Goal: Transaction & Acquisition: Purchase product/service

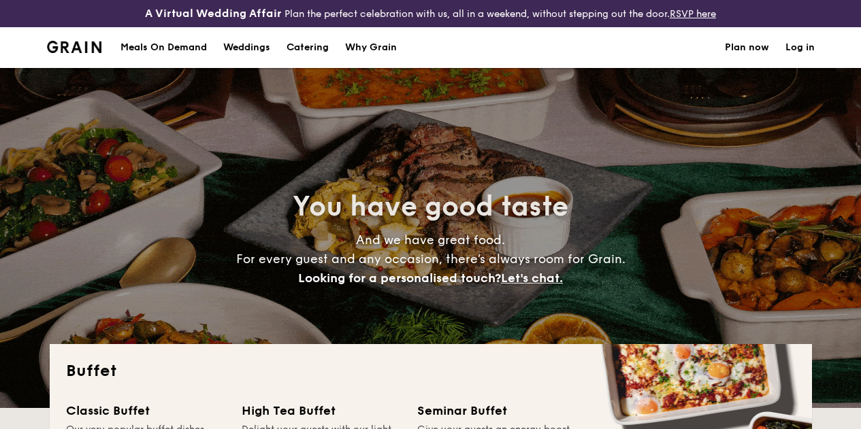
select select
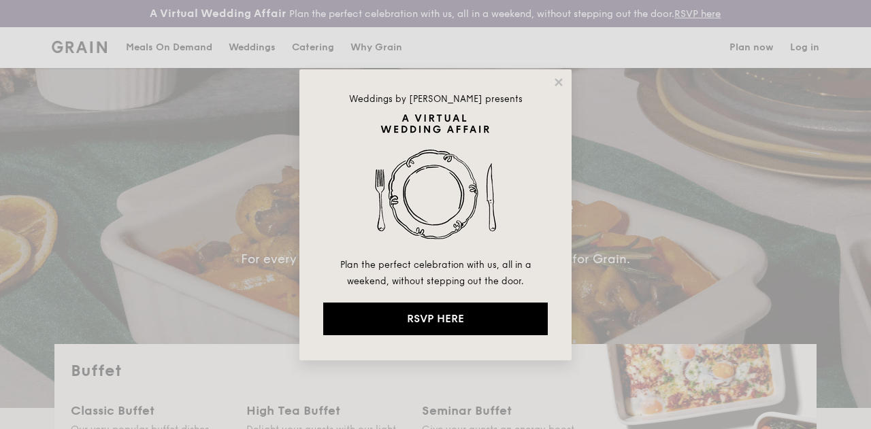
click at [565, 76] on div "Weddings by [PERSON_NAME] presents Plan the perfect celebration with us, all in…" at bounding box center [435, 214] width 272 height 291
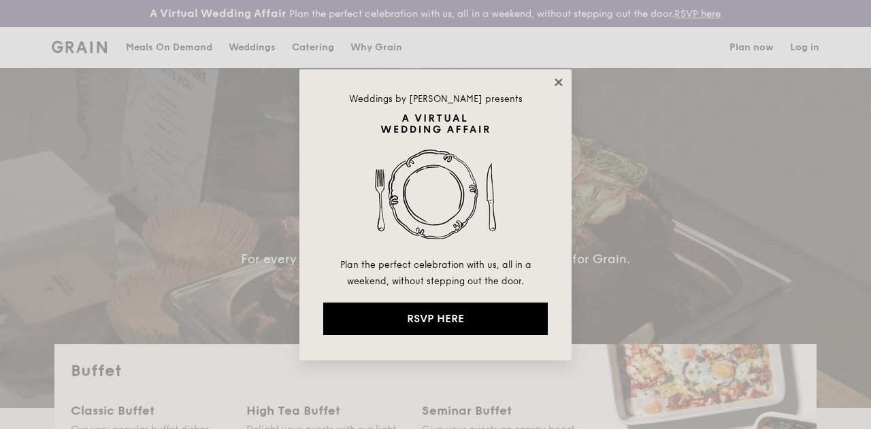
click at [560, 86] on icon at bounding box center [558, 82] width 12 height 12
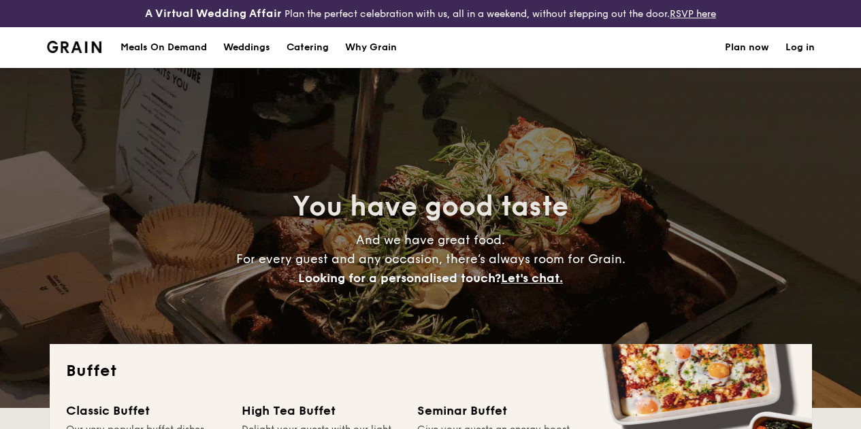
click at [313, 59] on h1 "Catering" at bounding box center [307, 47] width 42 height 41
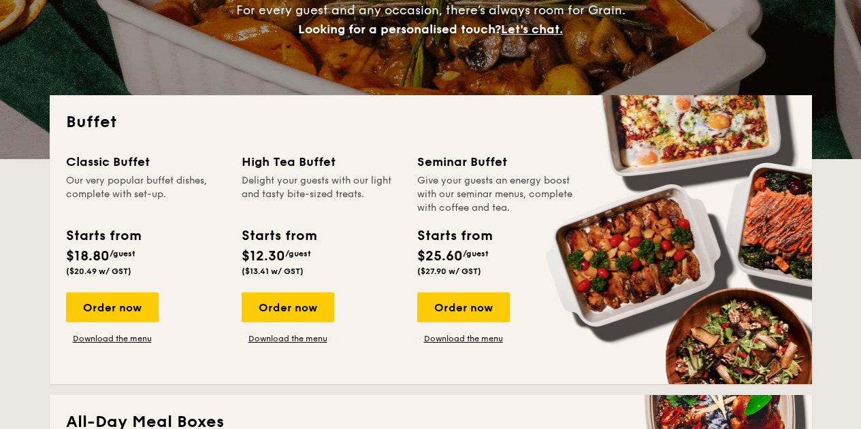
scroll to position [408, 0]
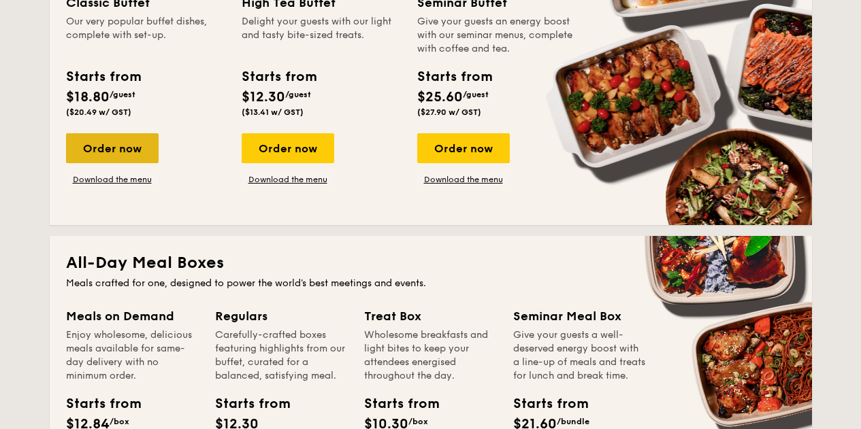
click at [132, 159] on div "Order now" at bounding box center [112, 148] width 93 height 30
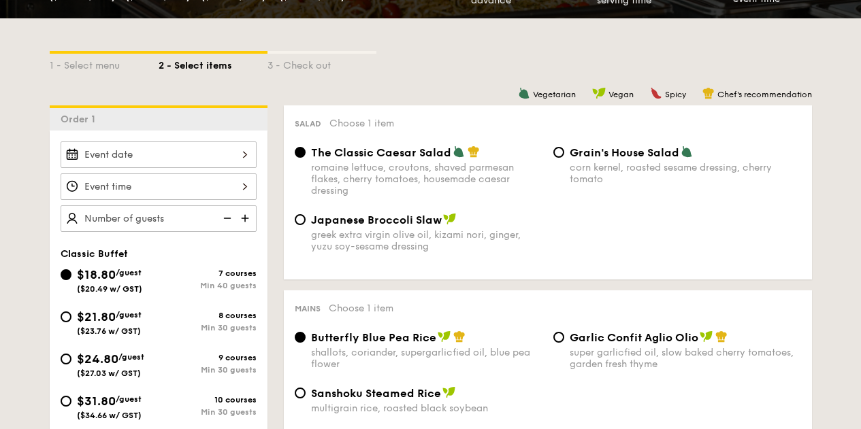
scroll to position [406, 0]
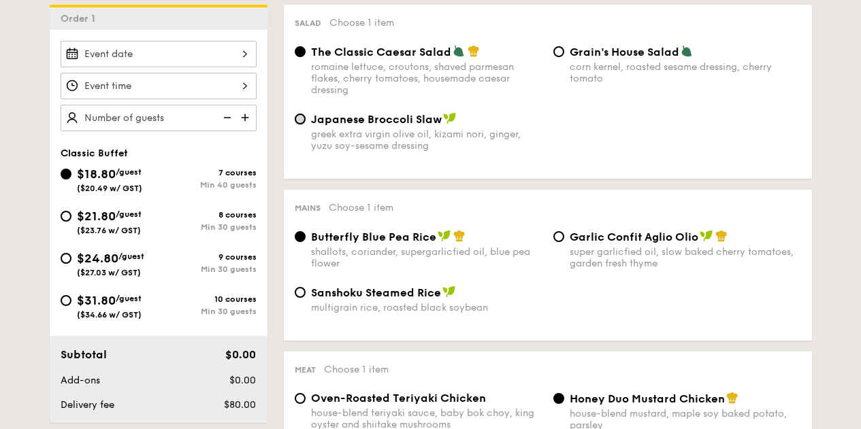
click at [303, 124] on input "Japanese Broccoli Slaw greek extra virgin olive oil, kizami nori, ginger, yuzu …" at bounding box center [300, 119] width 11 height 11
radio input "true"
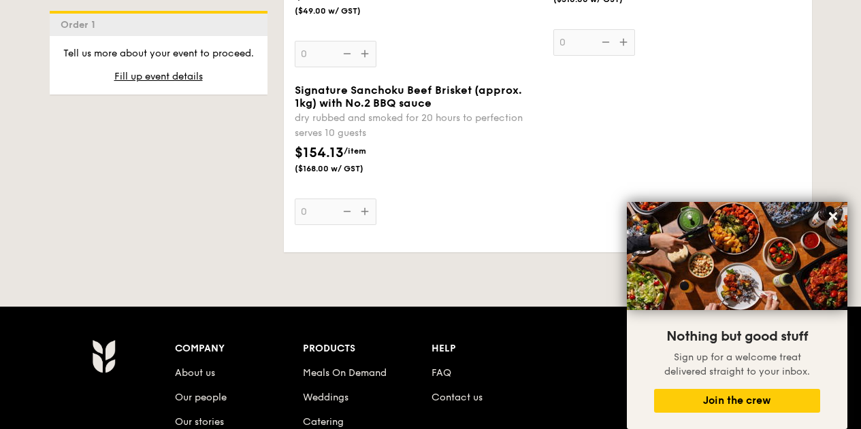
scroll to position [1762, 0]
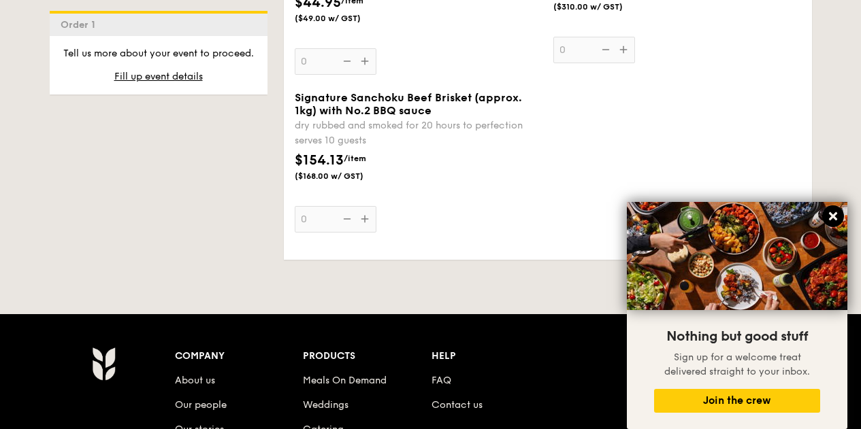
click at [835, 215] on icon at bounding box center [833, 216] width 8 height 8
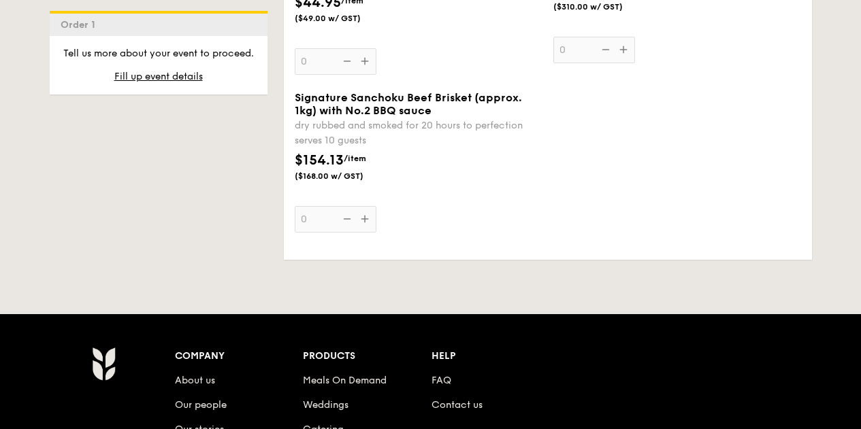
click at [361, 231] on div "Signature Sanchoku Beef Brisket (approx. 1kg) with No.2 BBQ sauce dry rubbed an…" at bounding box center [419, 162] width 248 height 142
click at [361, 231] on input "0" at bounding box center [336, 219] width 82 height 27
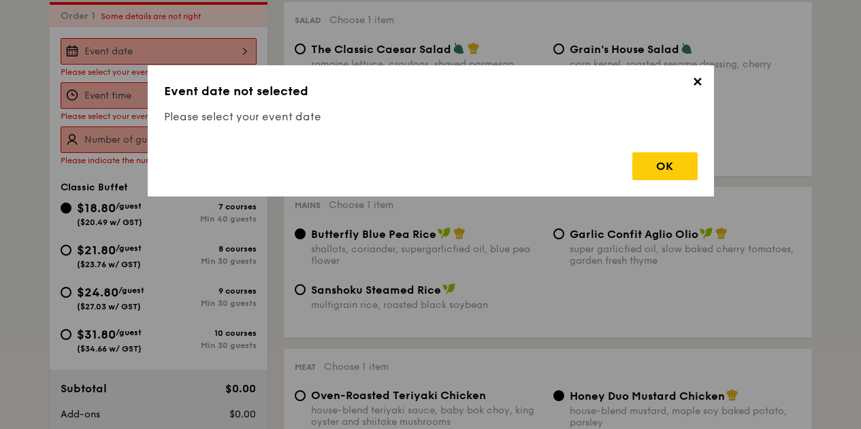
scroll to position [402, 0]
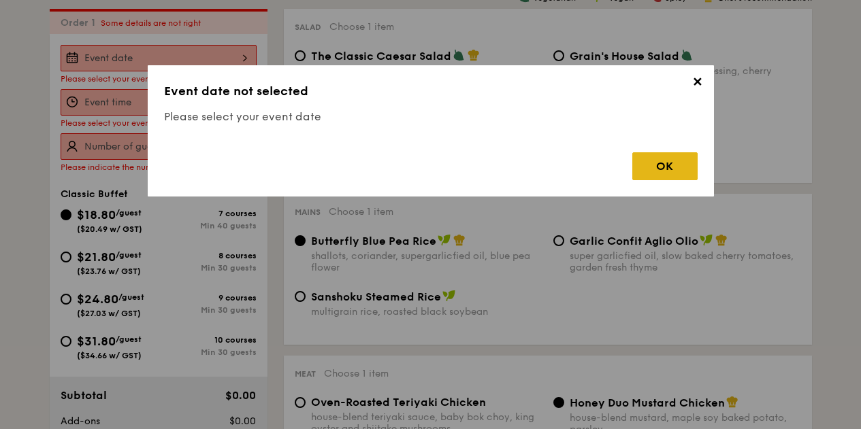
click at [661, 160] on div "OK" at bounding box center [664, 166] width 65 height 28
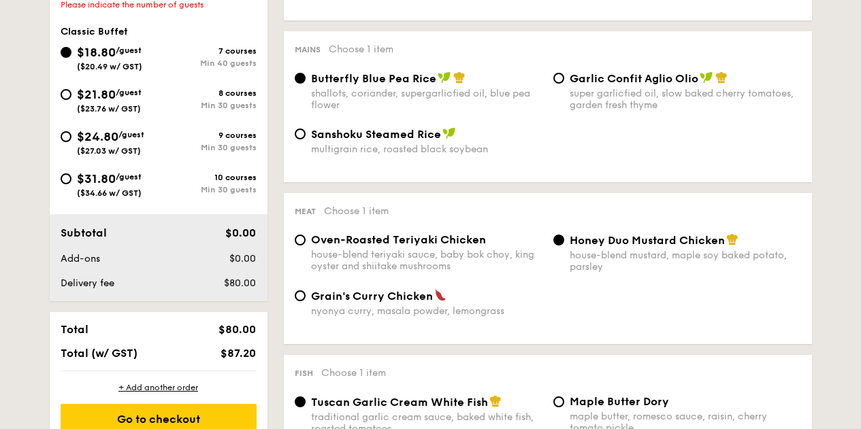
scroll to position [386, 0]
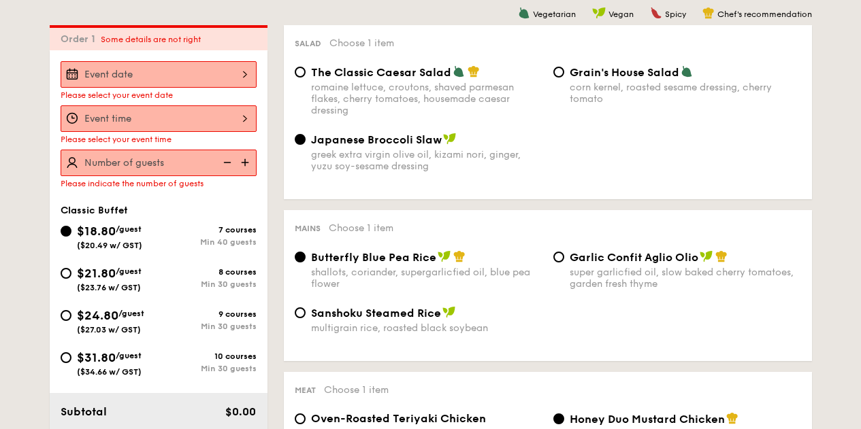
click at [184, 82] on input "Smoked Mesquite Whole Chicken brined in our in-house blend of herbs and spices,…" at bounding box center [159, 74] width 196 height 27
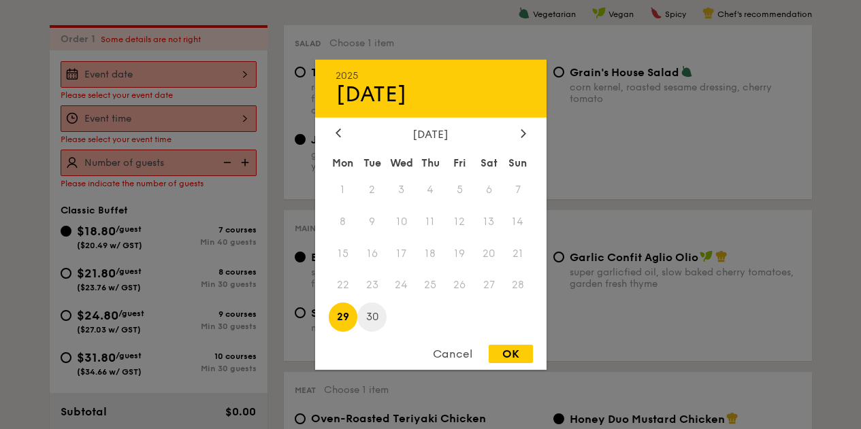
click at [371, 316] on span "30" at bounding box center [371, 317] width 29 height 29
click at [520, 130] on icon at bounding box center [522, 133] width 5 height 9
click at [407, 261] on span "15" at bounding box center [400, 253] width 29 height 29
click at [518, 356] on div "OK" at bounding box center [510, 354] width 44 height 18
type input "[DATE]"
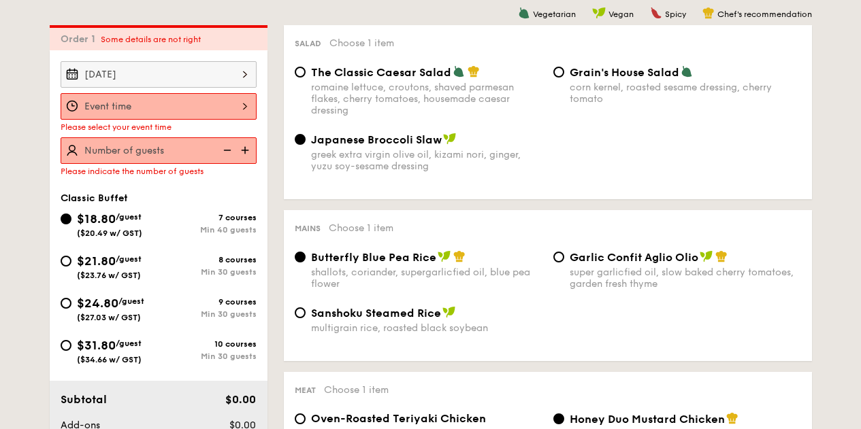
click at [150, 112] on input "Smoked Mesquite Whole Chicken brined in our in-house blend of herbs and spices,…" at bounding box center [159, 106] width 196 height 27
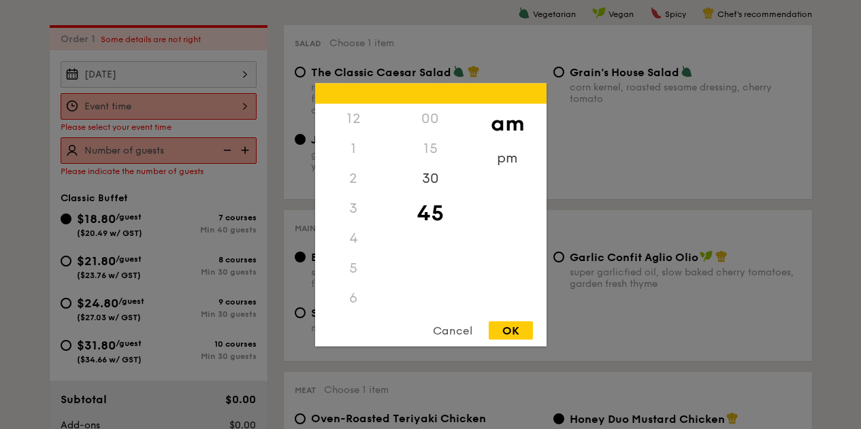
scroll to position [150, 0]
click at [513, 322] on div "OK" at bounding box center [510, 330] width 44 height 18
type input "10:45AM"
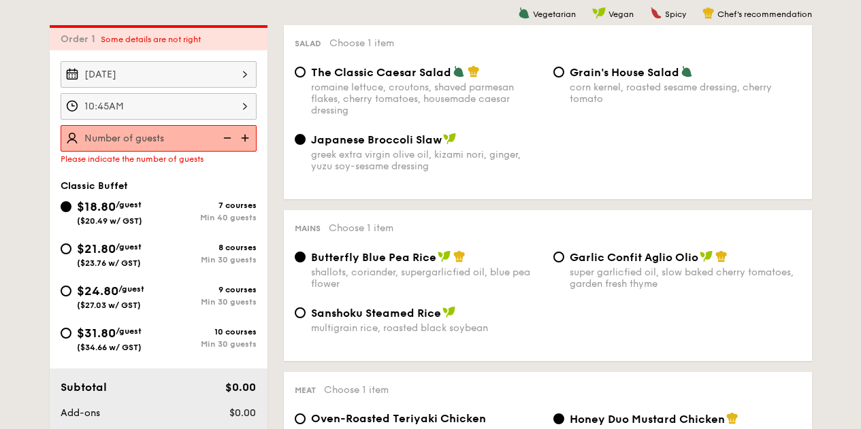
click at [244, 151] on img at bounding box center [246, 138] width 20 height 26
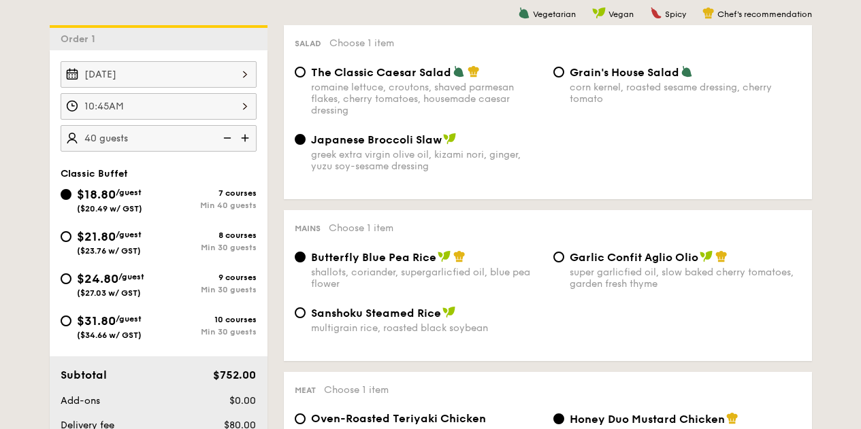
click at [246, 151] on img at bounding box center [246, 138] width 20 height 26
click at [223, 151] on img at bounding box center [226, 138] width 20 height 26
type input "40 guests"
click at [226, 151] on img at bounding box center [226, 138] width 20 height 26
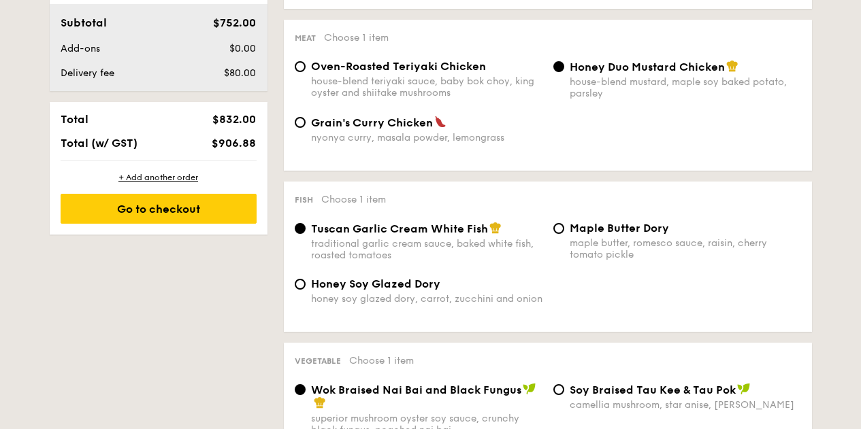
scroll to position [725, 0]
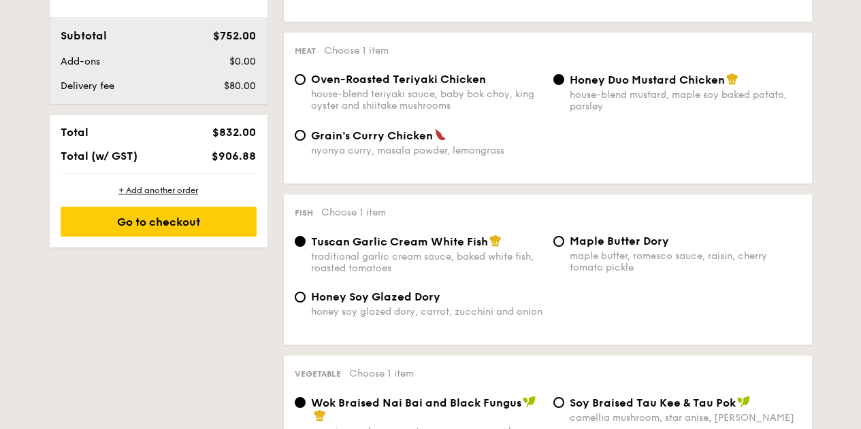
click at [205, 215] on div "+ Add another order Go to checkout" at bounding box center [159, 210] width 218 height 73
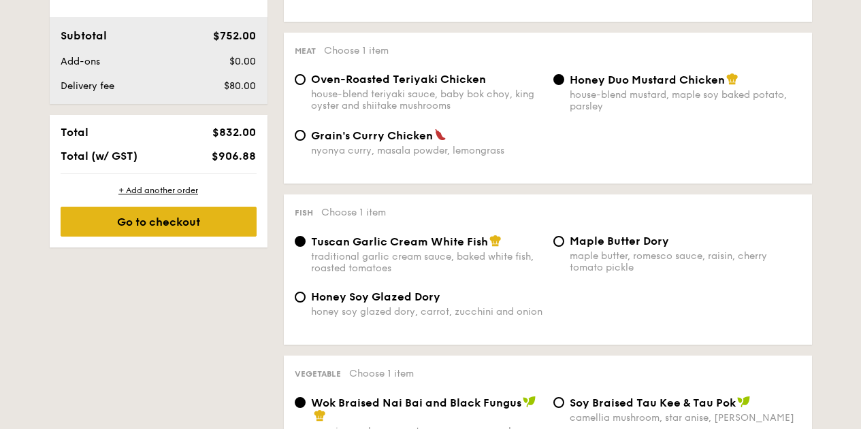
click at [199, 231] on div "Go to checkout" at bounding box center [159, 222] width 196 height 30
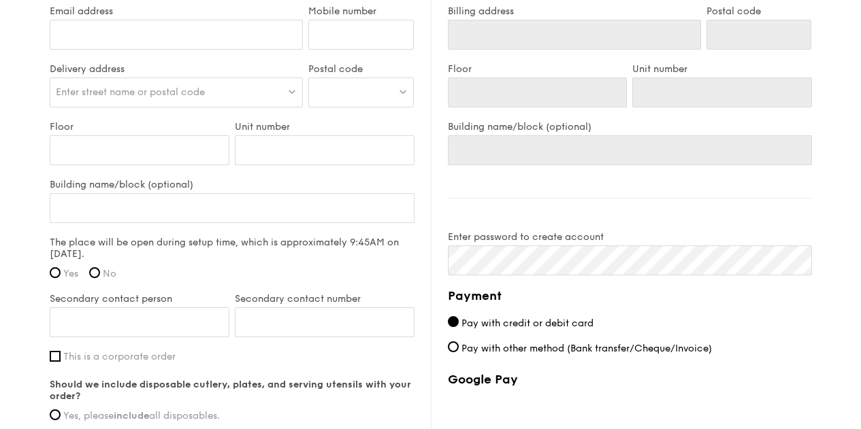
scroll to position [1187, 0]
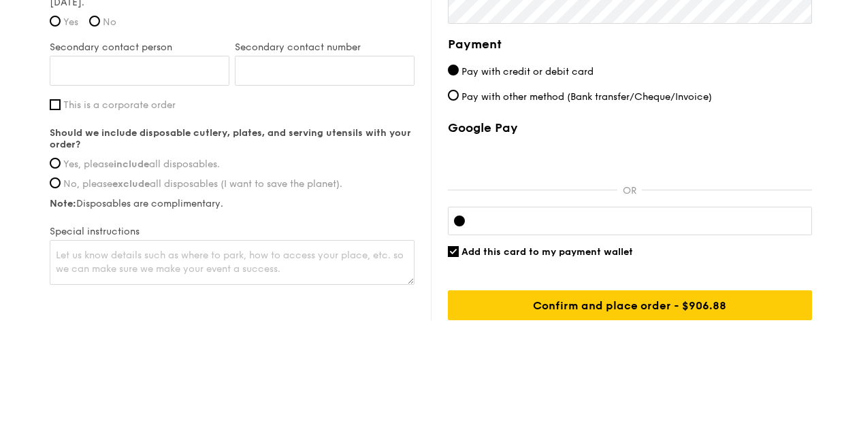
drag, startPoint x: 458, startPoint y: 66, endPoint x: 765, endPoint y: 112, distance: 310.9
click at [765, 111] on div "Payment Pay with credit or debit card Pay with other method (Bank transfer/Cheq…" at bounding box center [630, 178] width 364 height 286
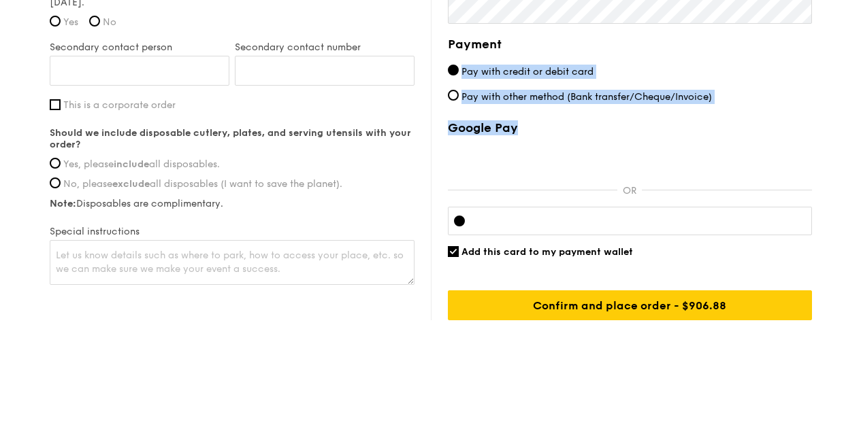
click at [772, 97] on label "Pay with other method (Bank transfer/Cheque/Invoice)" at bounding box center [630, 97] width 364 height 14
click at [459, 97] on input "Pay with other method (Bank transfer/Cheque/Invoice)" at bounding box center [453, 95] width 11 height 11
radio input "true"
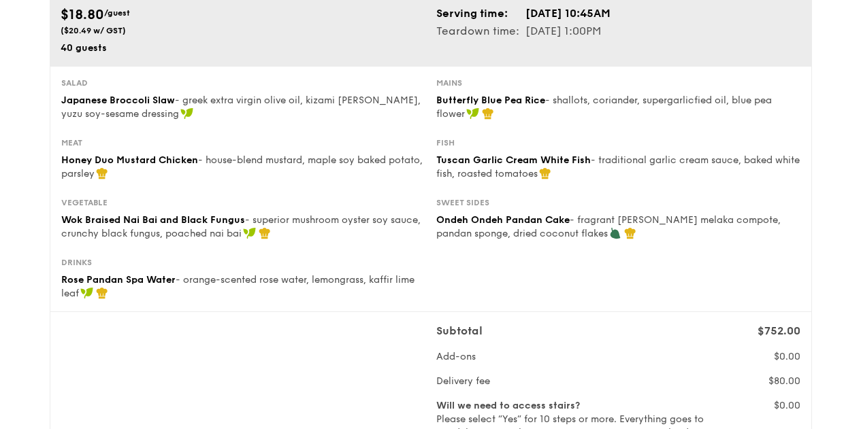
scroll to position [0, 0]
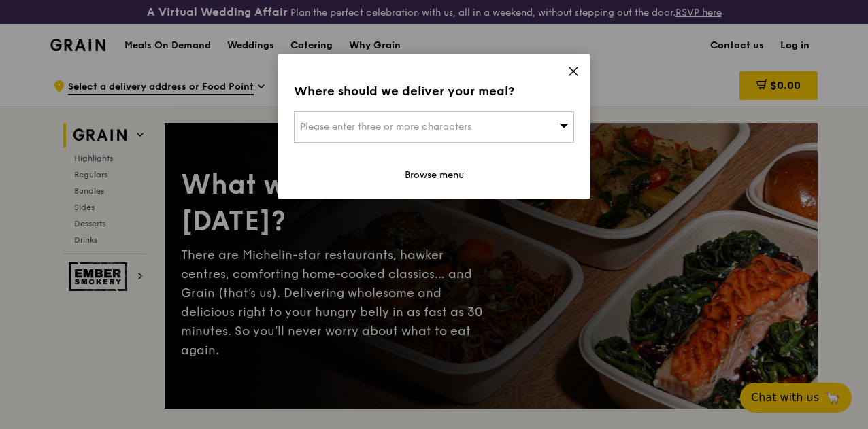
drag, startPoint x: 580, startPoint y: 67, endPoint x: 573, endPoint y: 71, distance: 7.6
click at [573, 71] on icon at bounding box center [573, 71] width 8 height 8
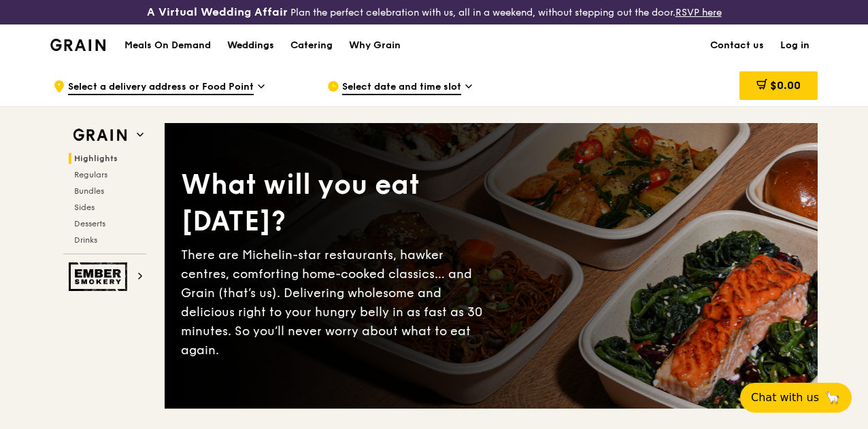
click at [250, 52] on div "Weddings" at bounding box center [250, 45] width 47 height 41
